Goal: Navigation & Orientation: Find specific page/section

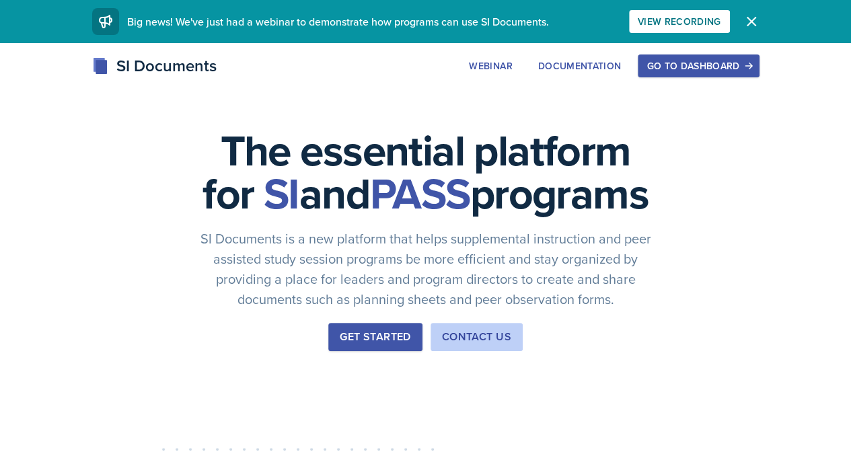
click at [751, 50] on div "The essential platform for SI and PASS programs SI Documents is a new platform …" at bounding box center [425, 451] width 851 height 817
click at [750, 67] on div "Go to Dashboard" at bounding box center [698, 66] width 104 height 11
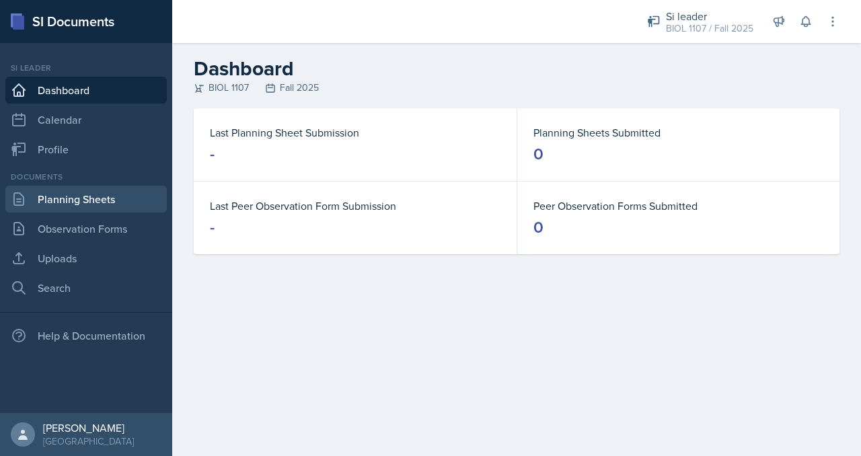
click at [84, 199] on link "Planning Sheets" at bounding box center [85, 199] width 161 height 27
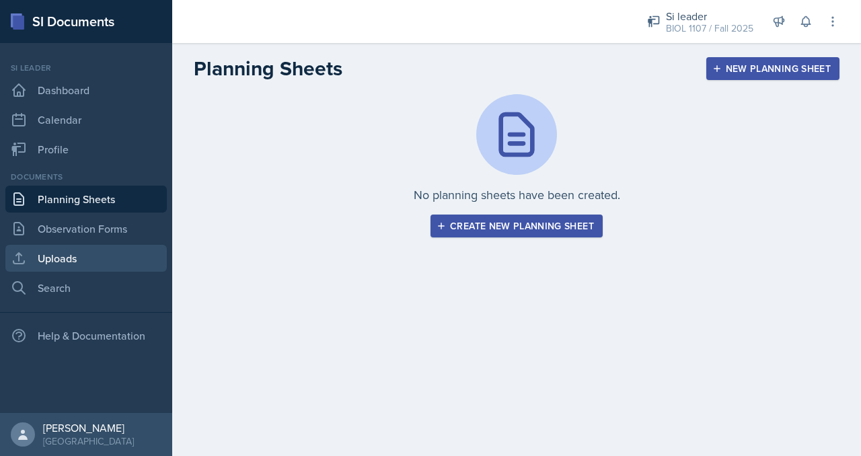
click at [102, 250] on link "Uploads" at bounding box center [85, 258] width 161 height 27
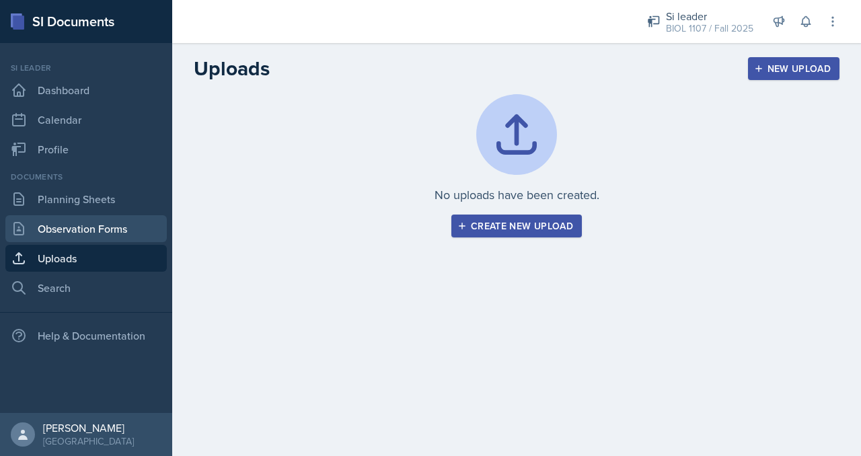
click at [113, 227] on link "Observation Forms" at bounding box center [85, 228] width 161 height 27
